Goal: Task Accomplishment & Management: Use online tool/utility

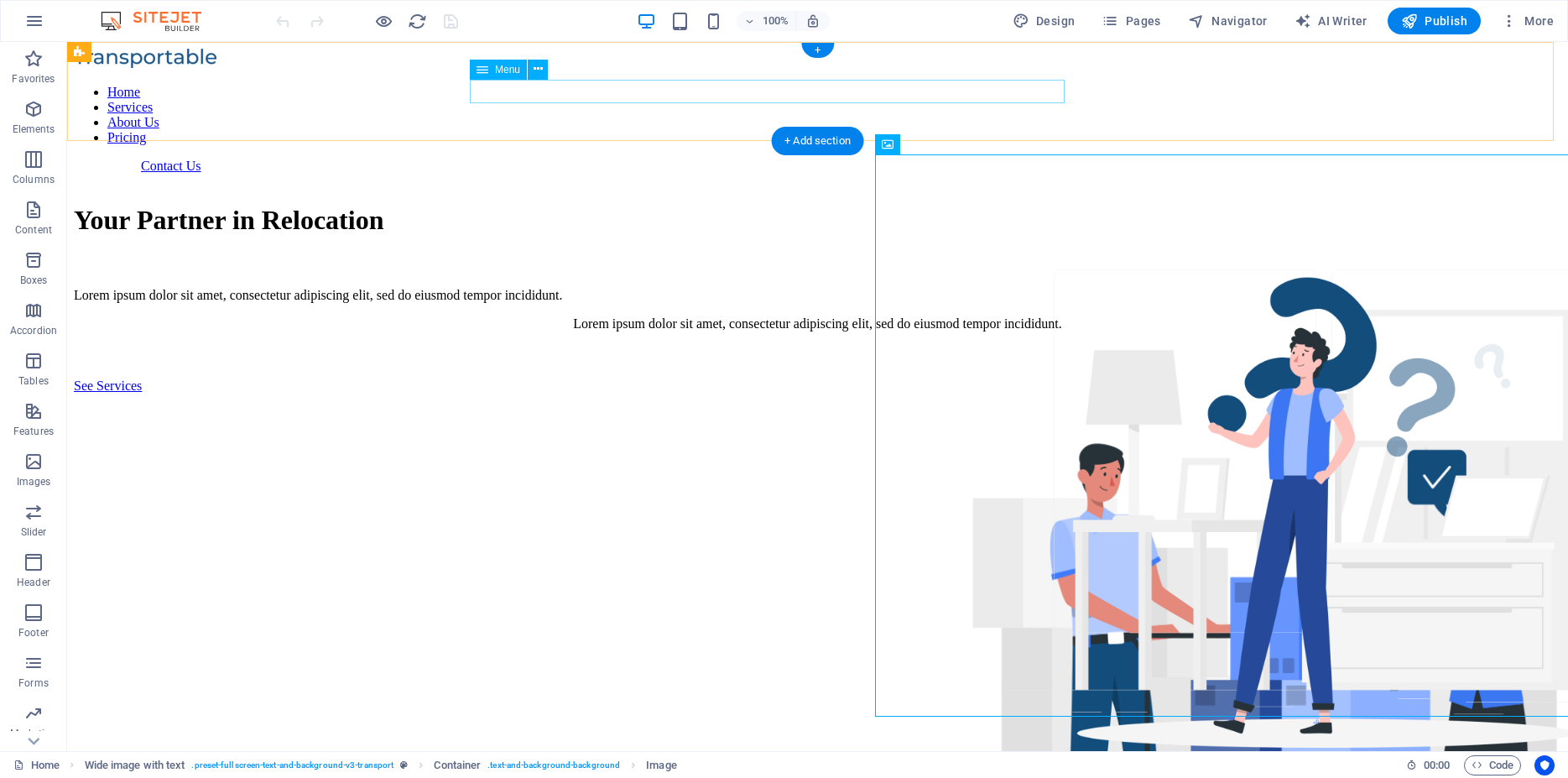
click at [1053, 100] on nav "Home Services About Us Pricing" at bounding box center [817, 115] width 1487 height 60
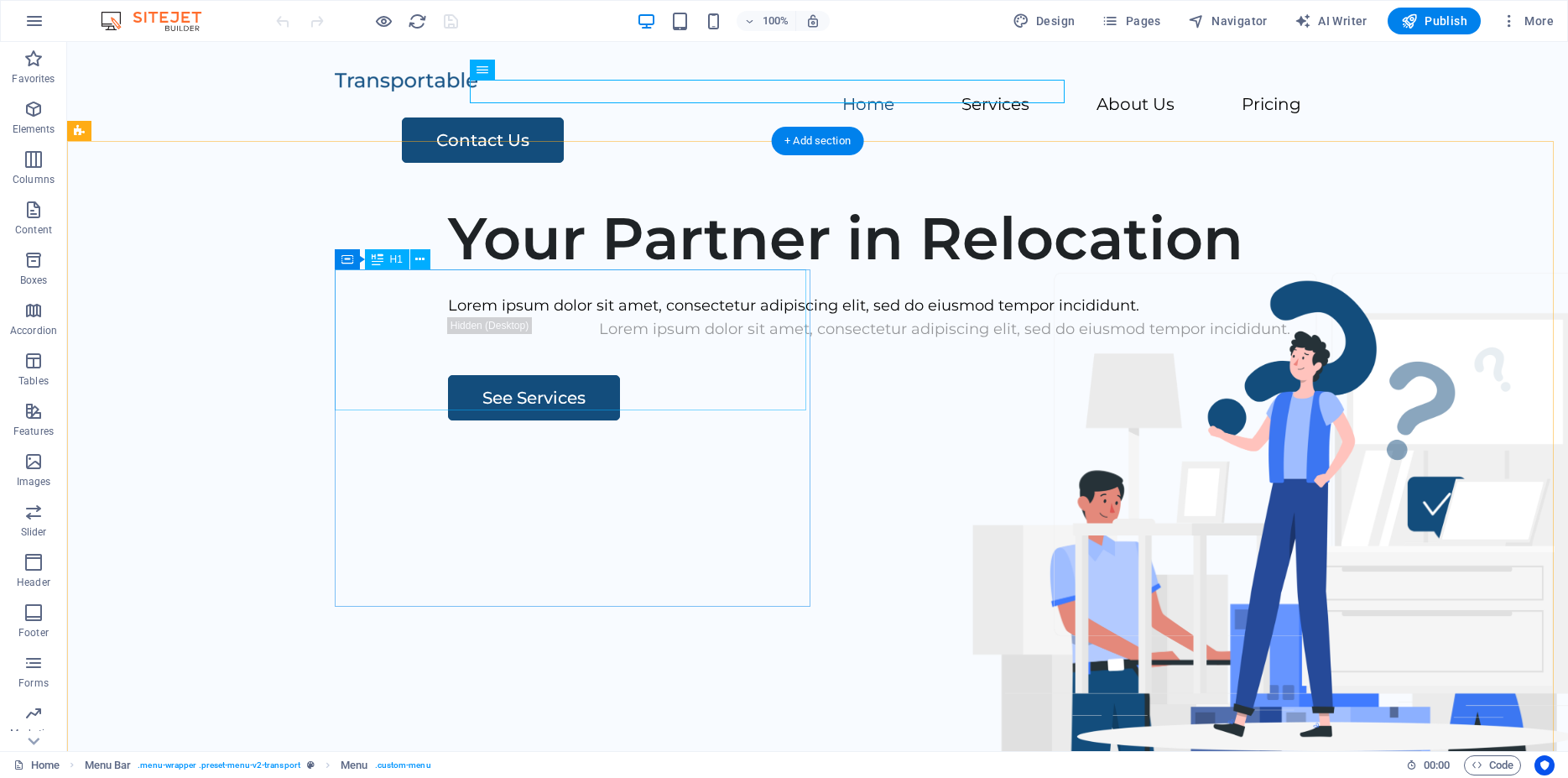
click at [590, 273] on div "Your Partner in Relocation" at bounding box center [944, 238] width 993 height 71
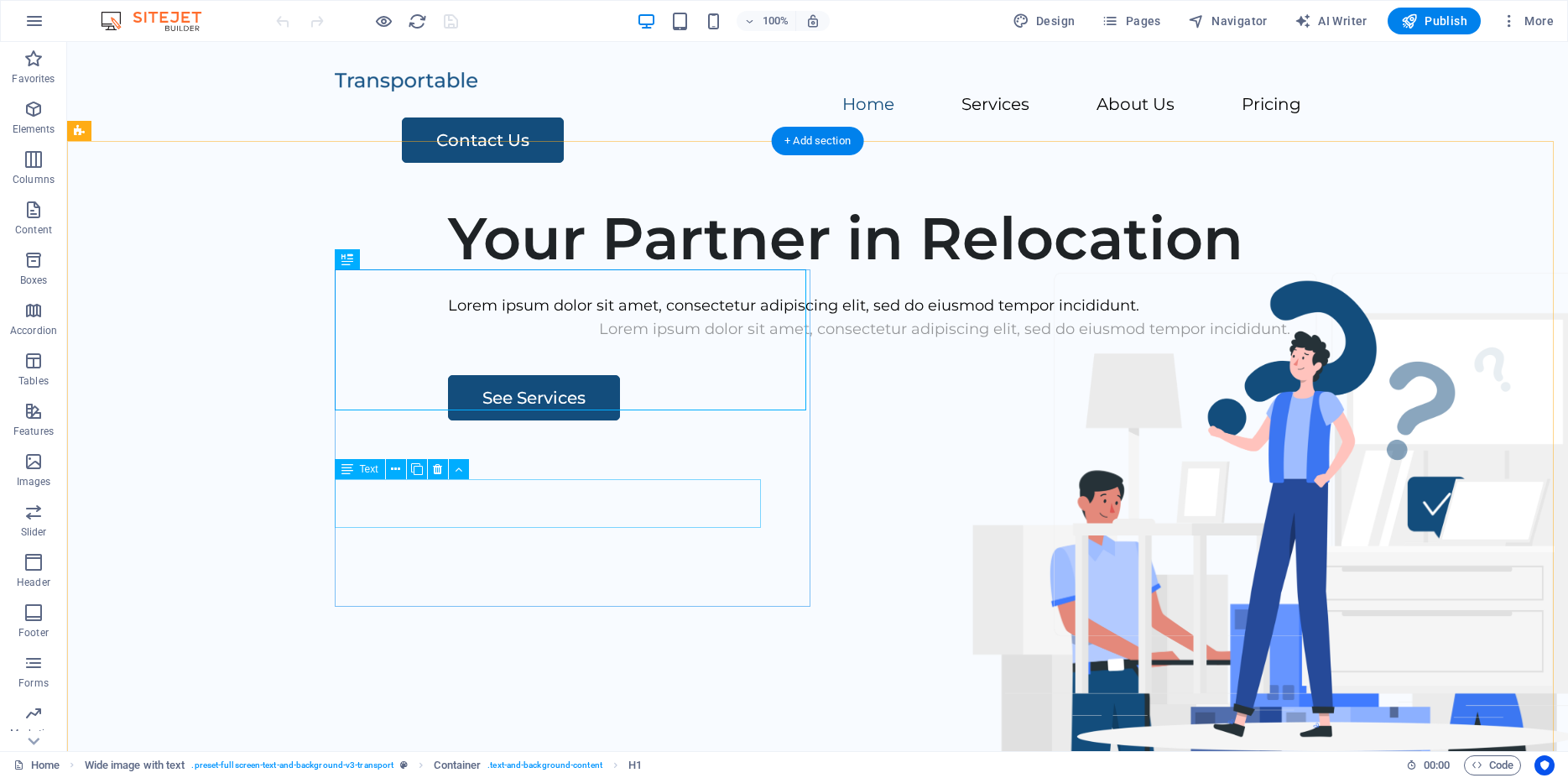
click at [660, 341] on div "Lorem ipsum dolor sit amet, consectetur adipiscing elit, sed do eiusmod tempor …" at bounding box center [944, 329] width 993 height 25
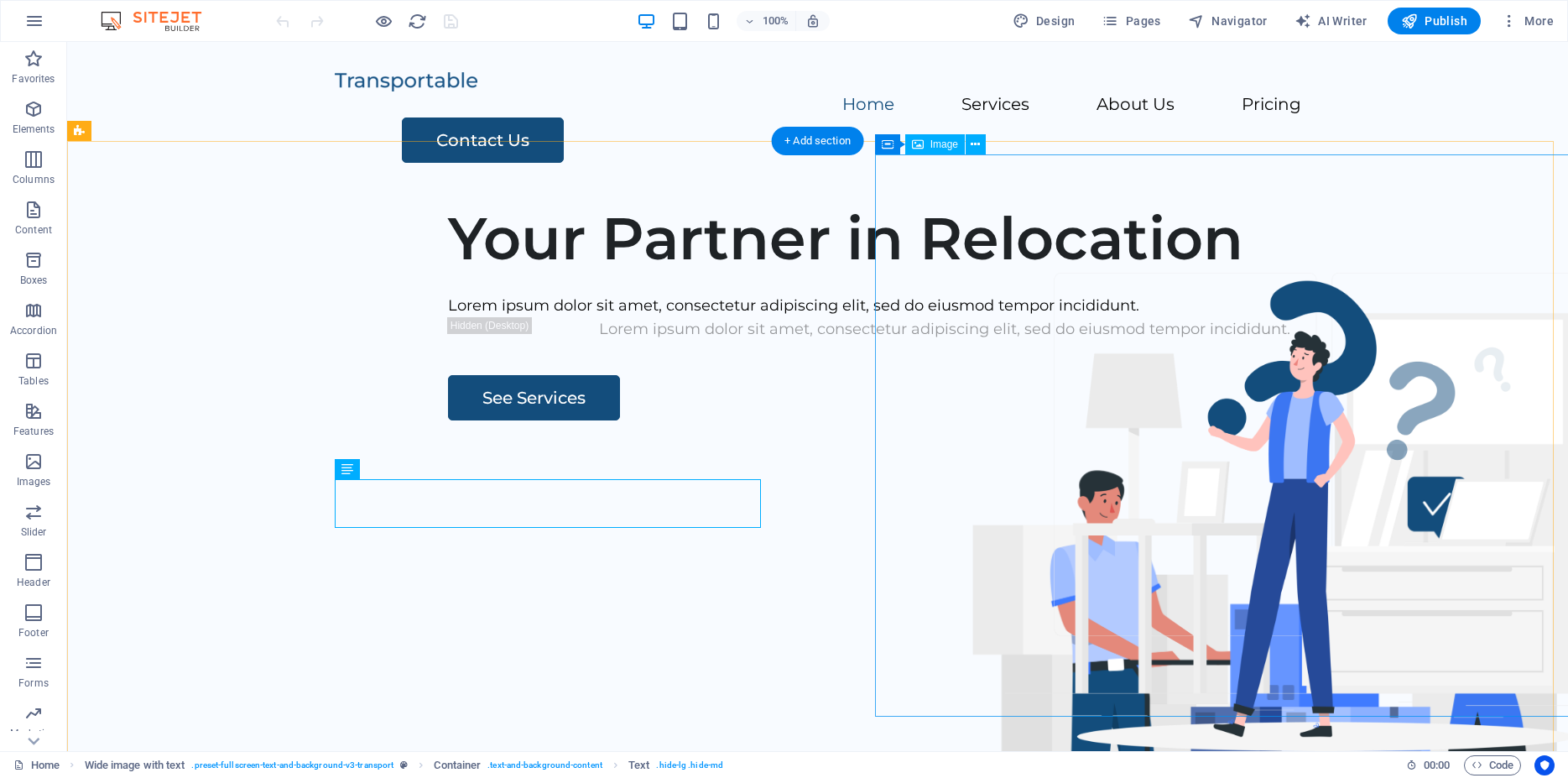
click at [1322, 481] on figure at bounding box center [1287, 702] width 796 height 562
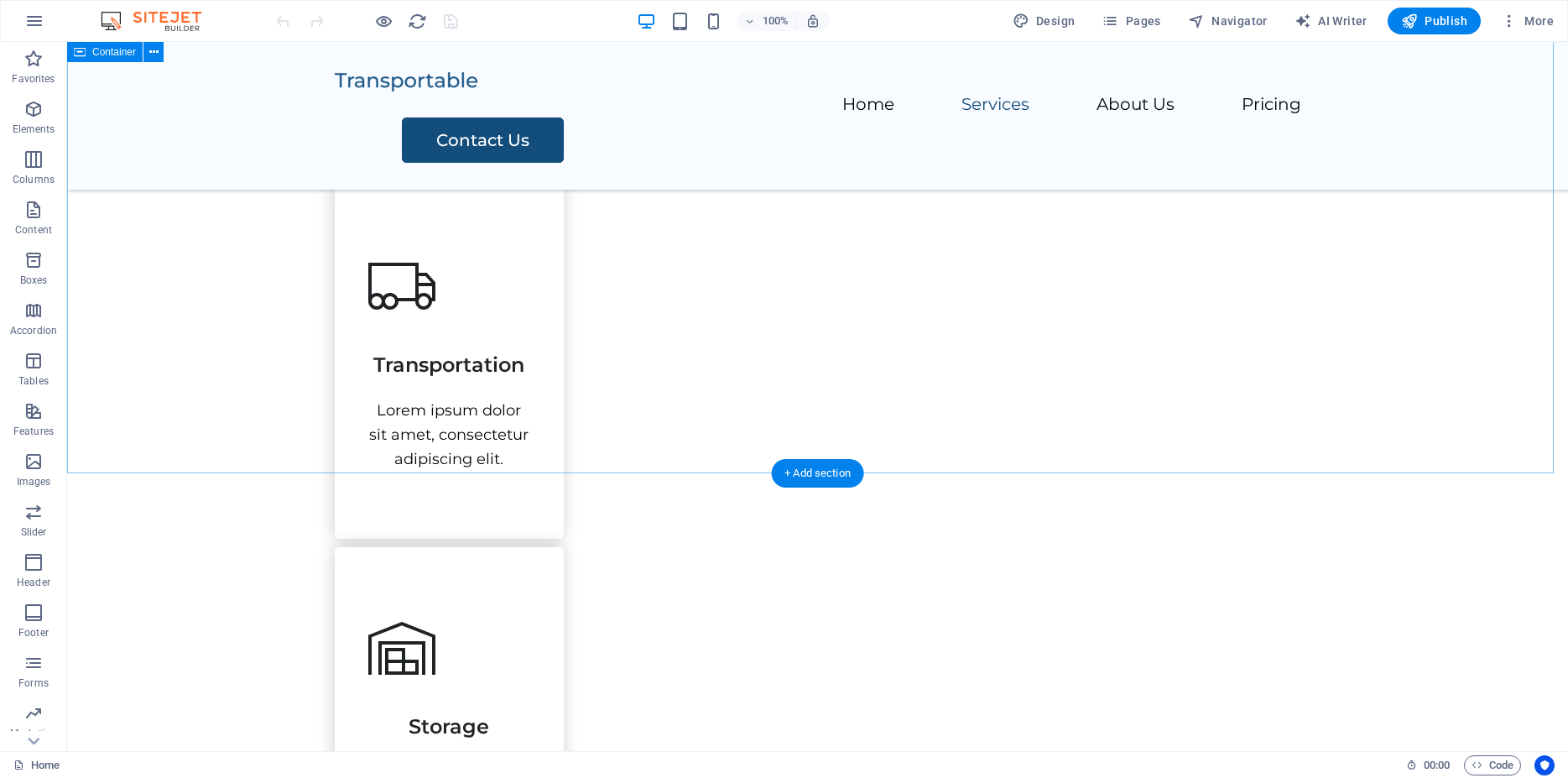
scroll to position [1283, 0]
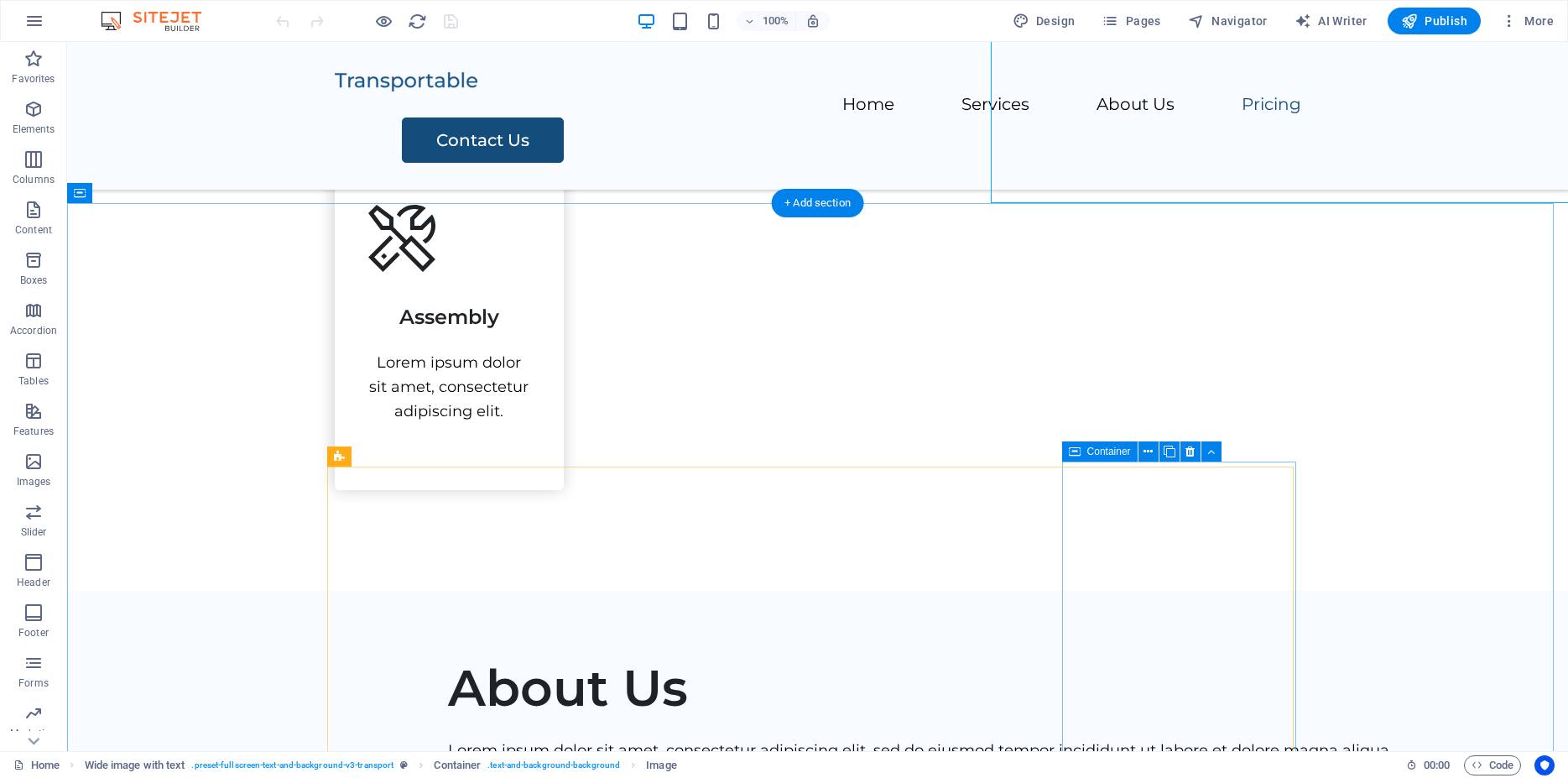
scroll to position [2567, 0]
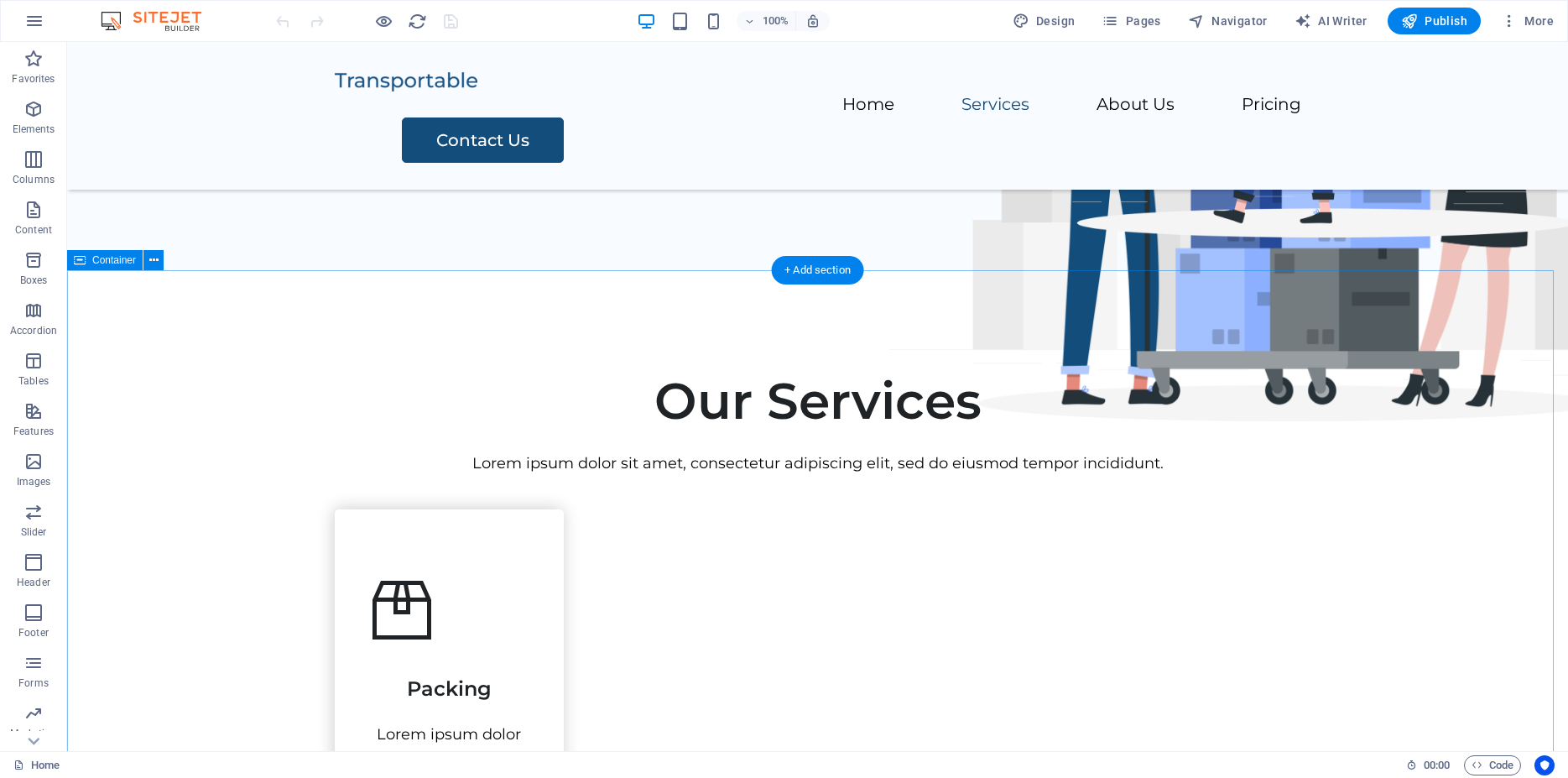
scroll to position [0, 0]
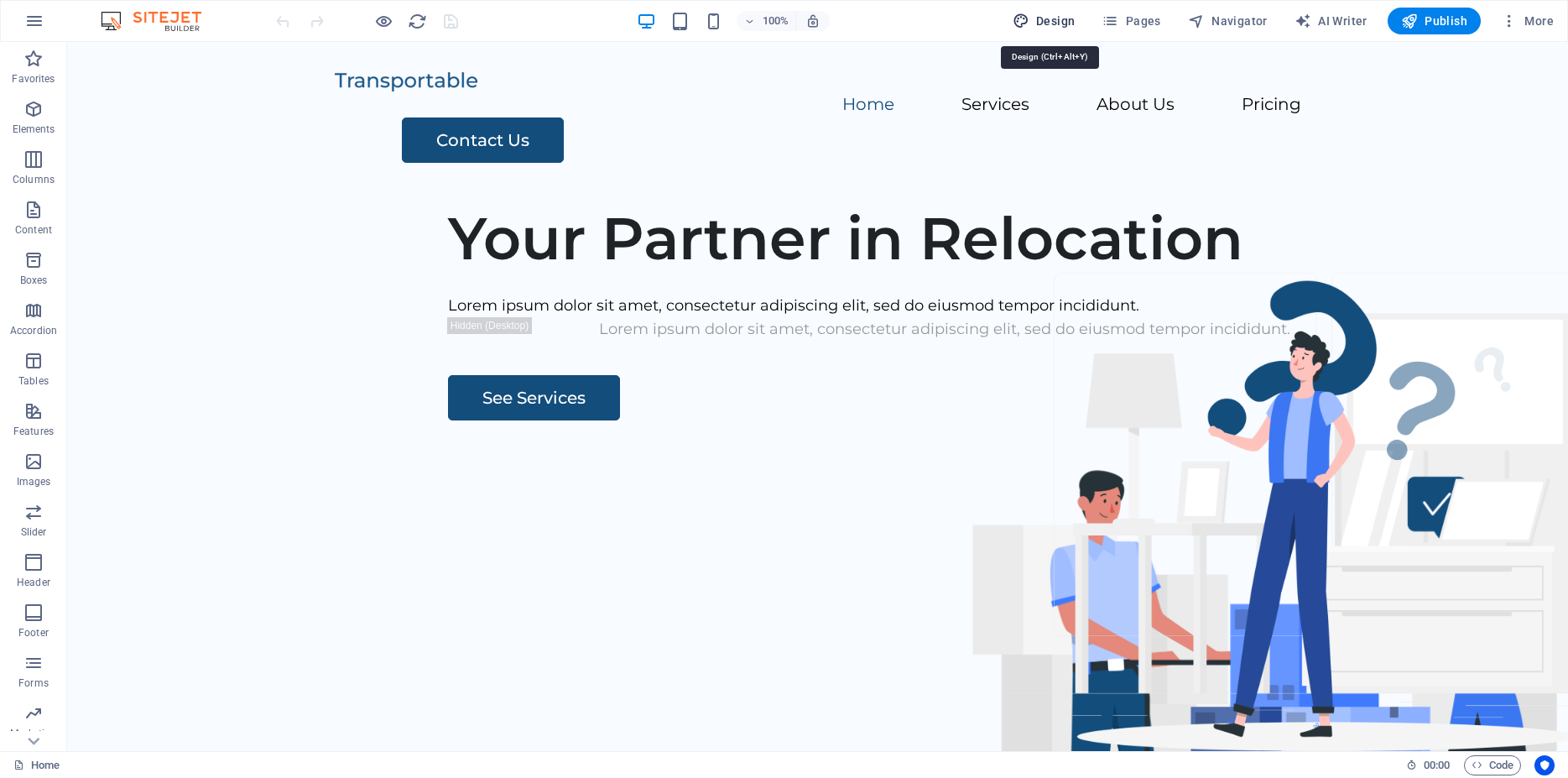
click at [1062, 13] on span "Design" at bounding box center [1044, 21] width 63 height 17
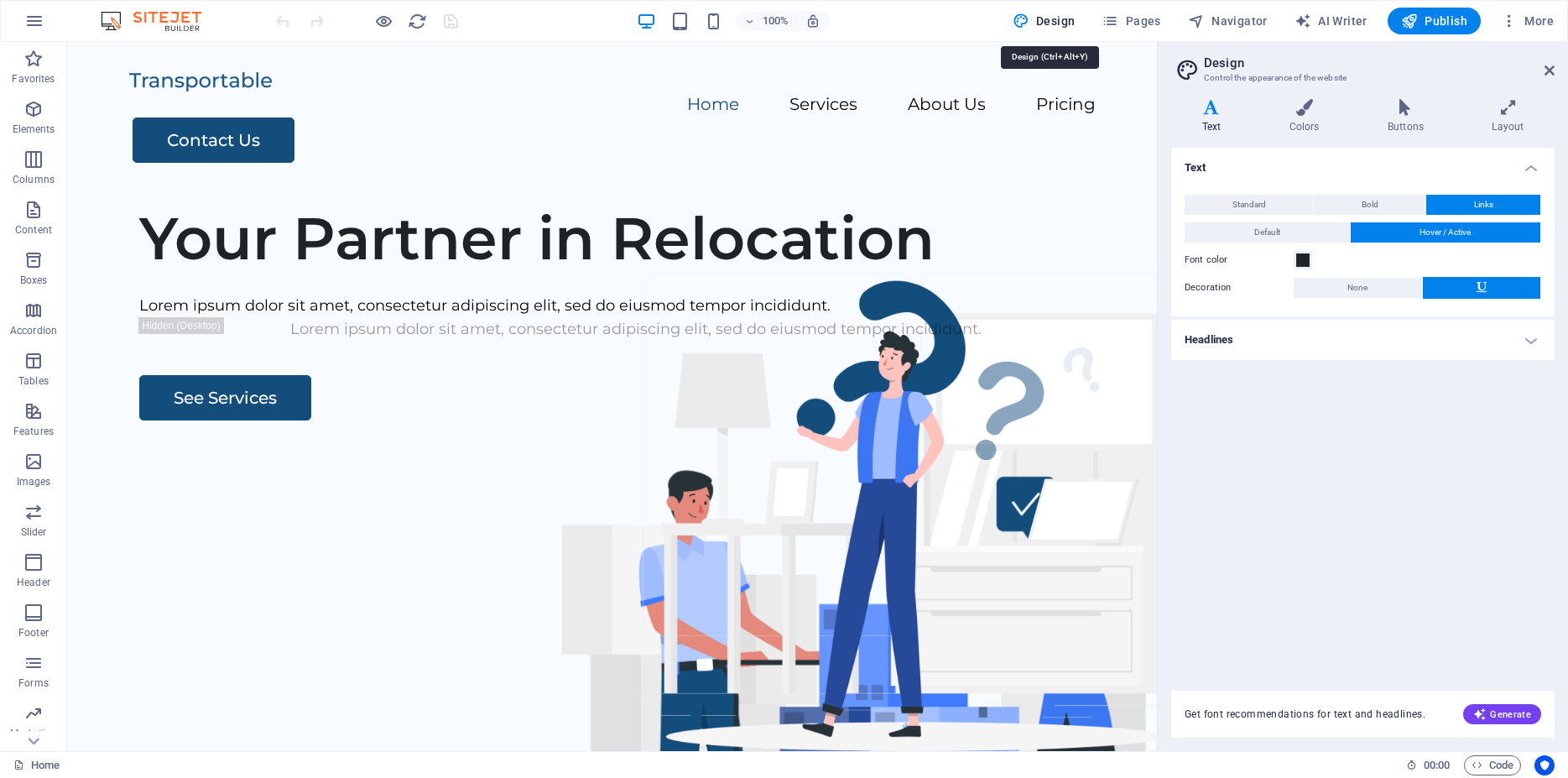
click at [1561, 73] on aside "Design Control the appearance of the website Variants Text Colors Buttons Layou…" at bounding box center [1362, 396] width 411 height 709
click at [1546, 69] on icon at bounding box center [1549, 71] width 10 height 13
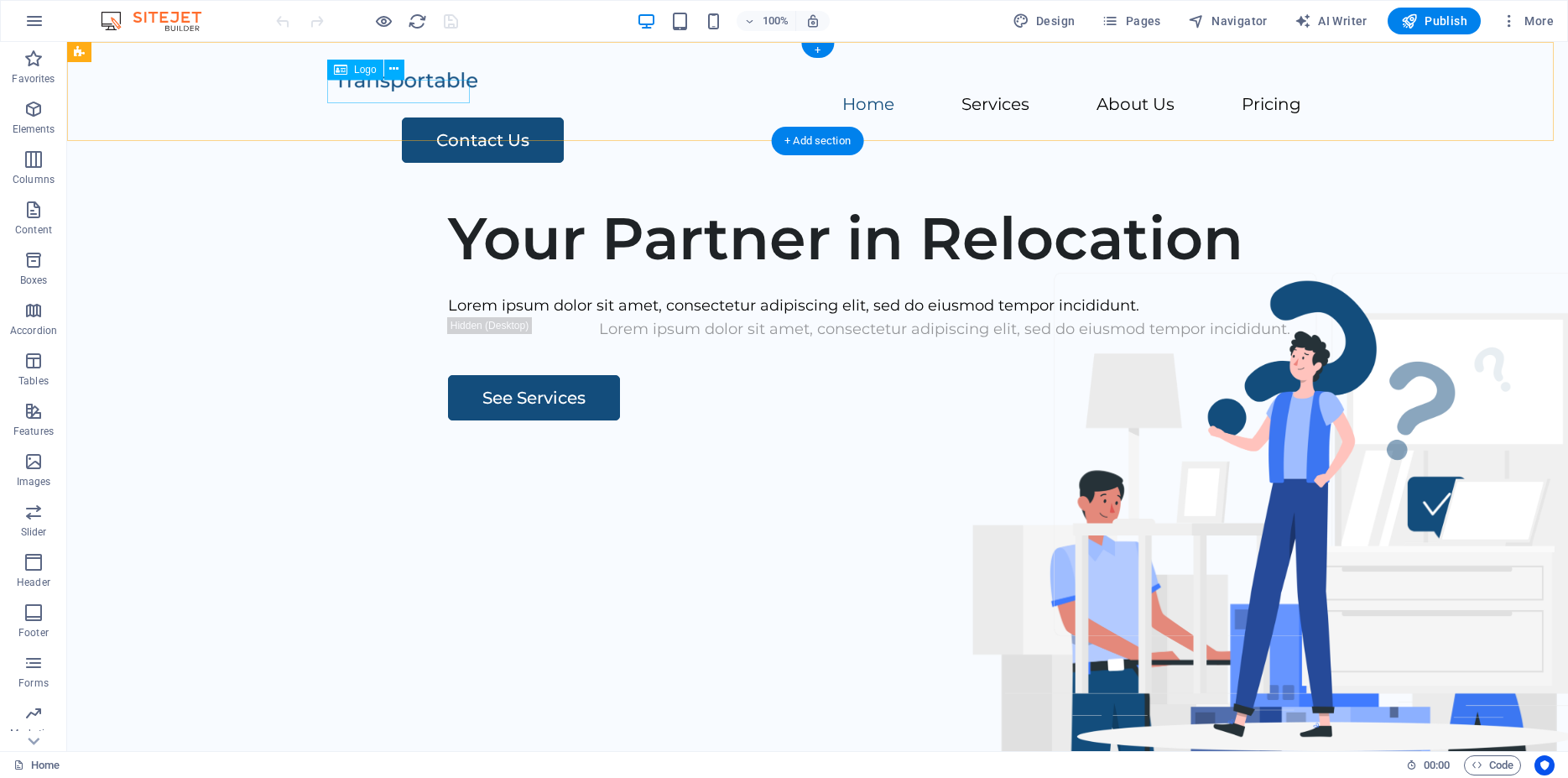
click at [430, 93] on div at bounding box center [817, 81] width 966 height 25
click at [576, 95] on nav "Home Services About Us Pricing" at bounding box center [817, 106] width 966 height 25
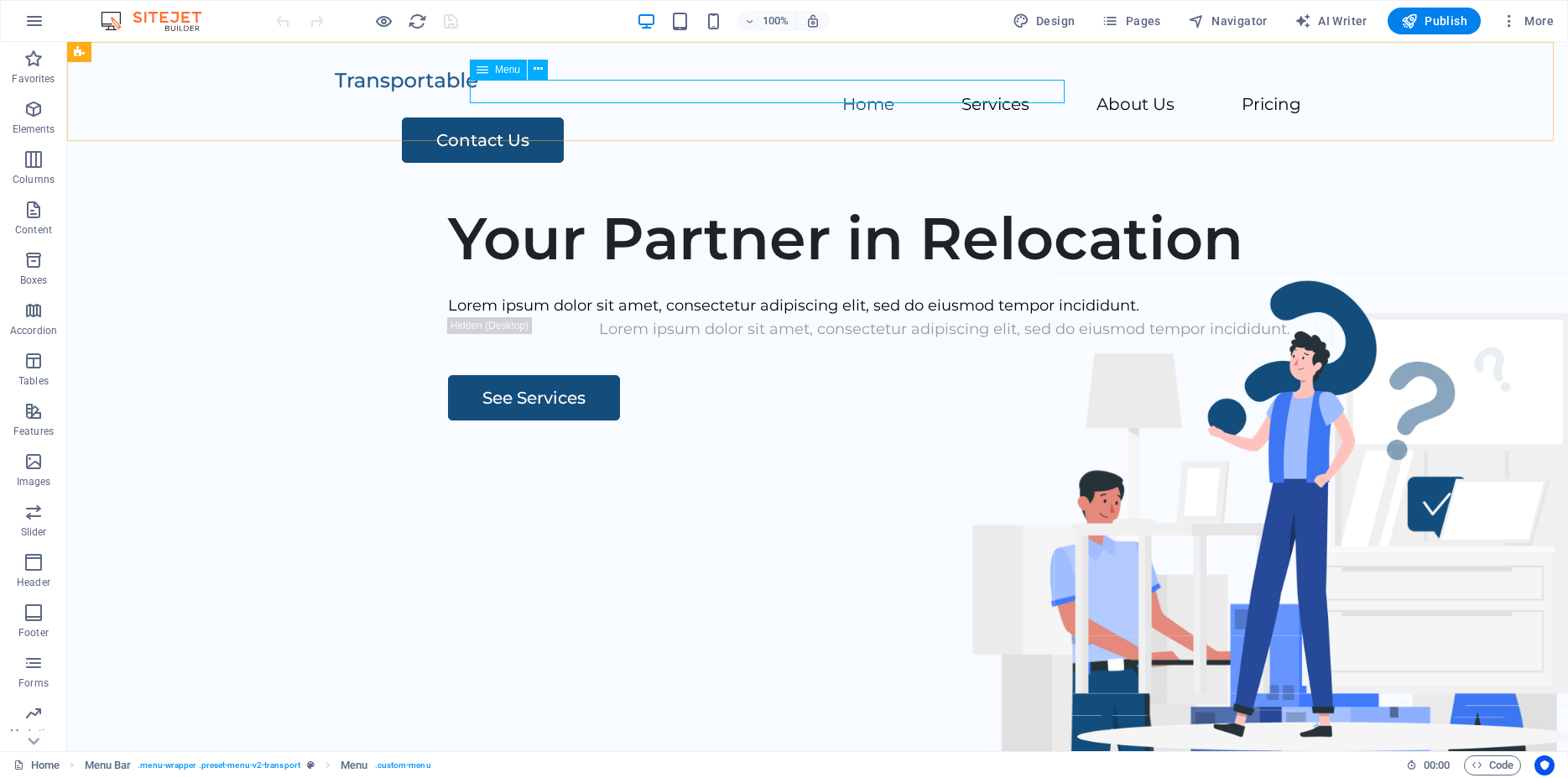
click at [499, 72] on span "Menu" at bounding box center [507, 69] width 25 height 10
click at [541, 67] on icon at bounding box center [538, 69] width 9 height 18
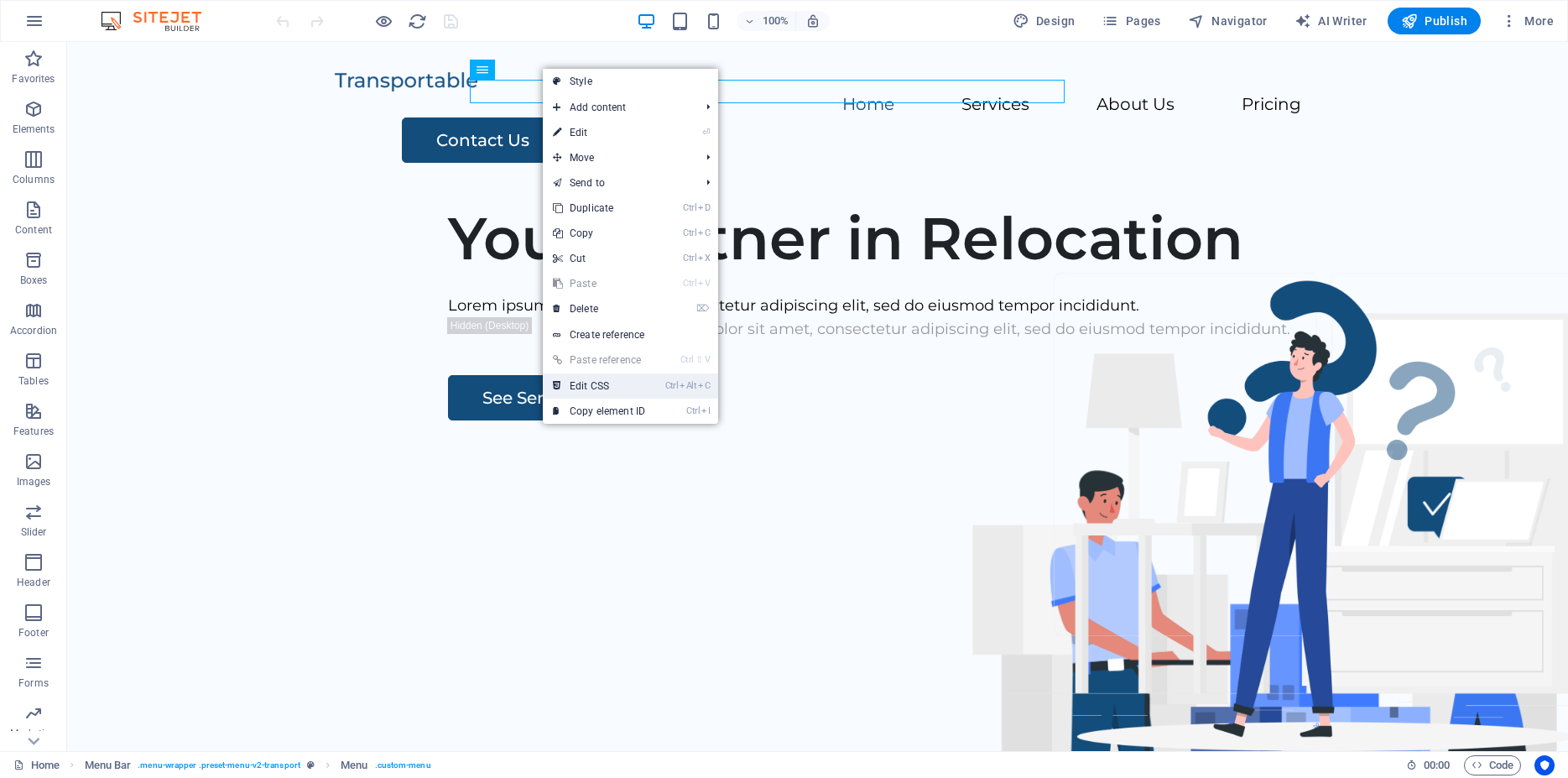
click at [596, 382] on link "Ctrl Alt C Edit CSS" at bounding box center [599, 386] width 112 height 25
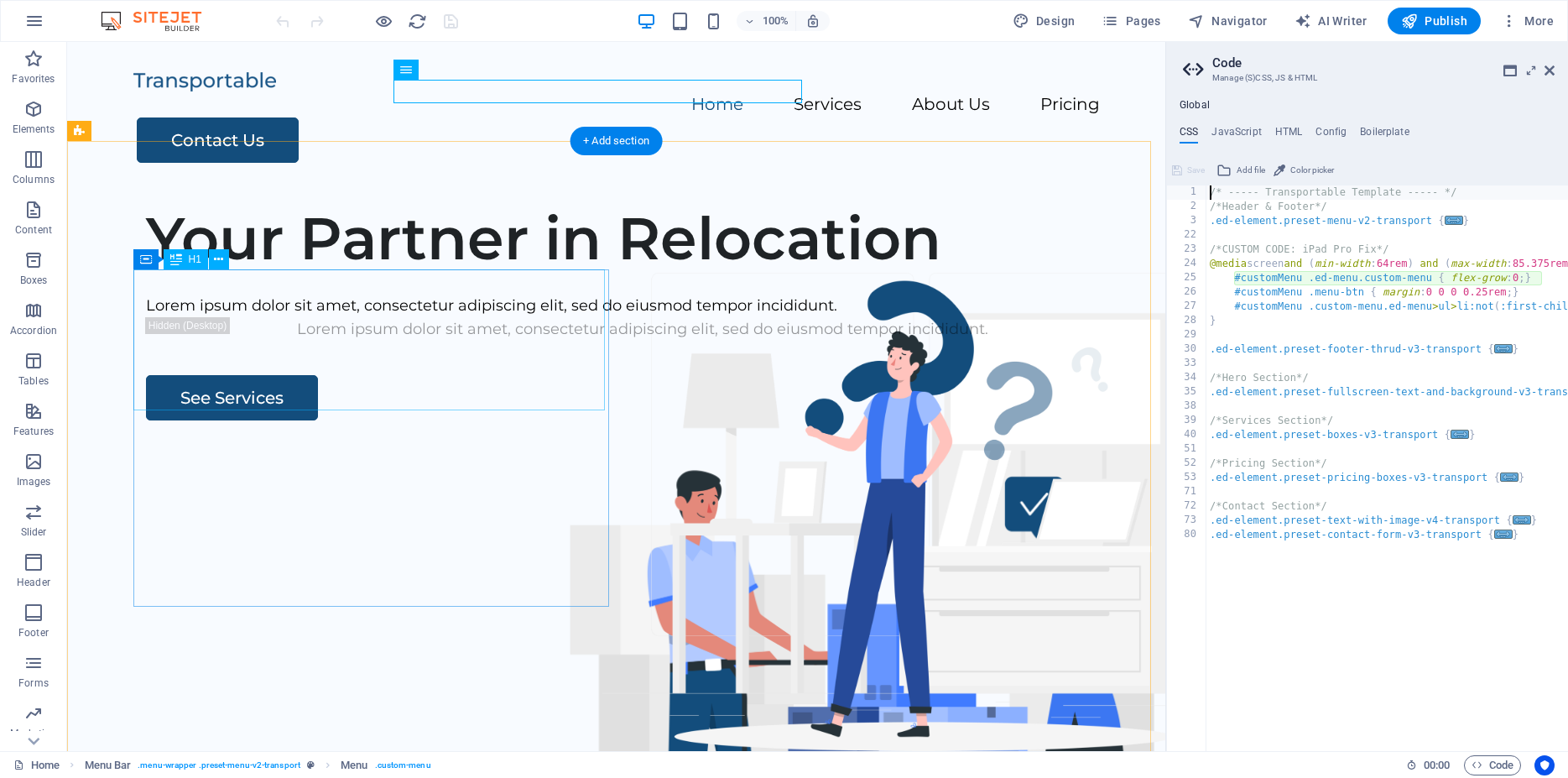
type textarea "#customMenu .ed-menu.custom-menu { flex-grow: 0; }"
